Goal: Information Seeking & Learning: Understand process/instructions

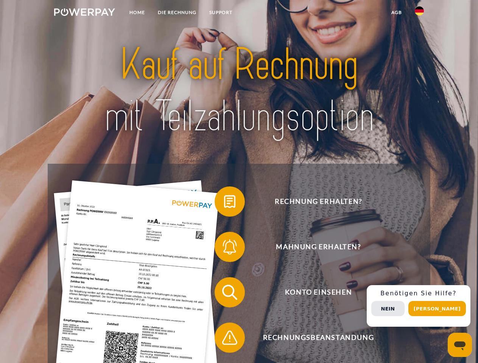
click at [84, 13] on img at bounding box center [84, 12] width 61 height 8
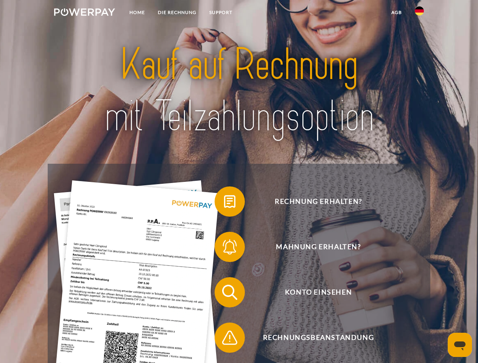
click at [419, 13] on img at bounding box center [419, 10] width 9 height 9
click at [396, 12] on link "agb" at bounding box center [396, 13] width 23 height 14
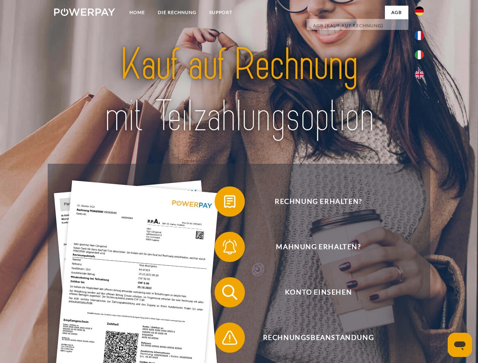
click at [224, 203] on span at bounding box center [218, 202] width 38 height 38
click at [224, 249] on span at bounding box center [218, 247] width 38 height 38
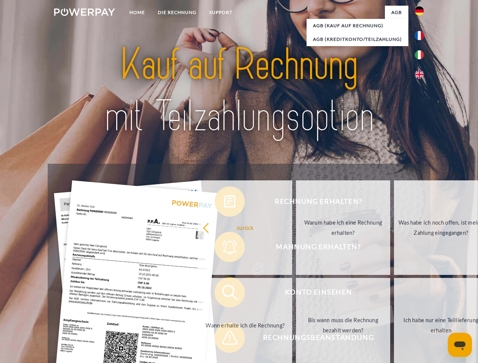
click at [296, 294] on link "Bis wann muss die Rechnung bezahlt werden?" at bounding box center [343, 325] width 94 height 95
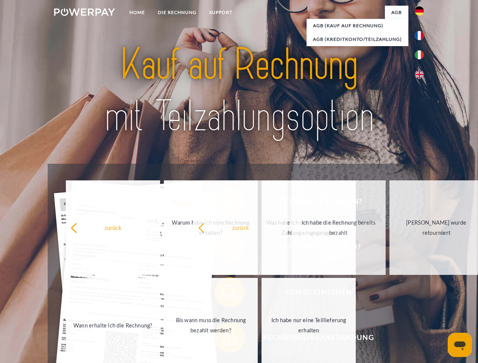
click at [224, 339] on span at bounding box center [218, 338] width 38 height 38
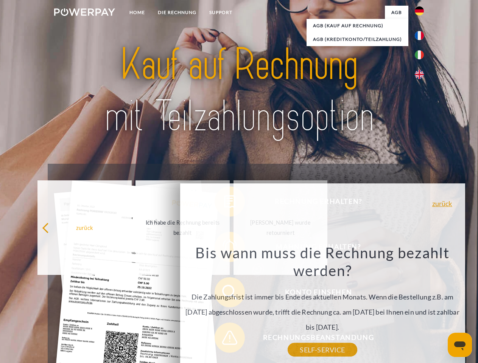
click at [421, 306] on div "Rechnung erhalten? Mahnung erhalten? Konto einsehen" at bounding box center [239, 315] width 382 height 303
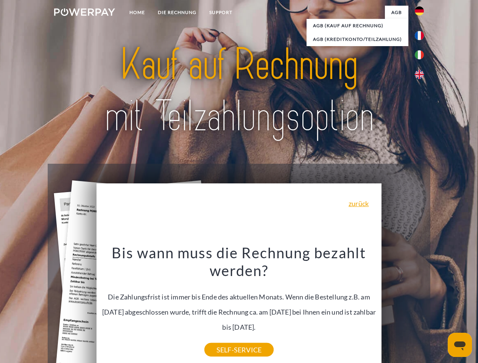
click at [402, 308] on span "Konto einsehen" at bounding box center [317, 292] width 185 height 30
click at [440, 309] on header "Home DIE RECHNUNG SUPPORT" at bounding box center [239, 261] width 478 height 522
